Goal: Find specific page/section: Find specific page/section

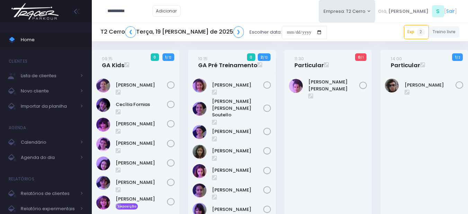
type input "**********"
click input "submit" at bounding box center [0, 0] width 0 height 0
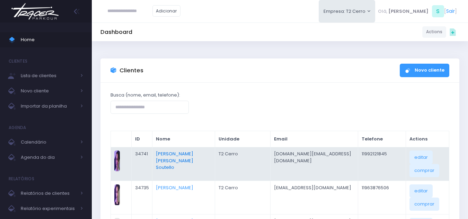
click at [189, 153] on link "[PERSON_NAME] [PERSON_NAME] Soutello" at bounding box center [174, 161] width 37 height 20
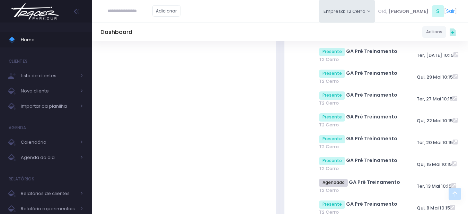
scroll to position [589, 0]
